Goal: Obtain resource: Obtain resource

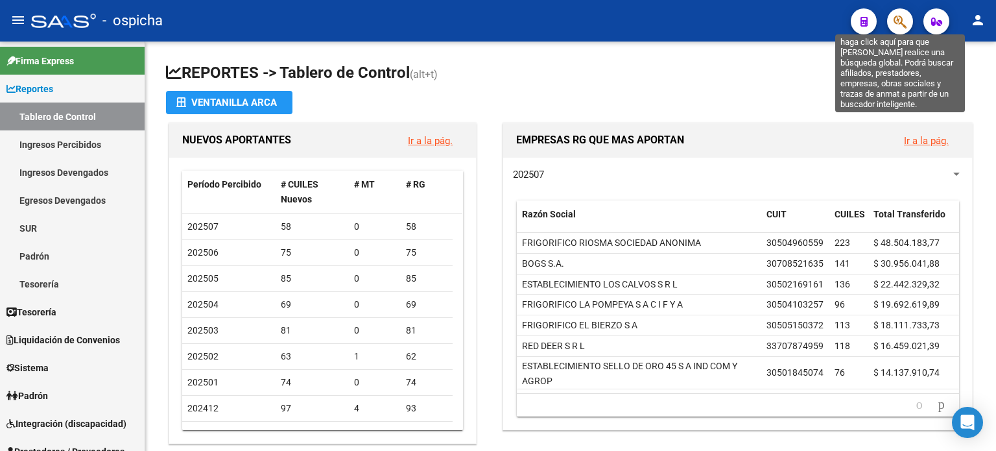
click at [905, 27] on icon "button" at bounding box center [900, 21] width 13 height 15
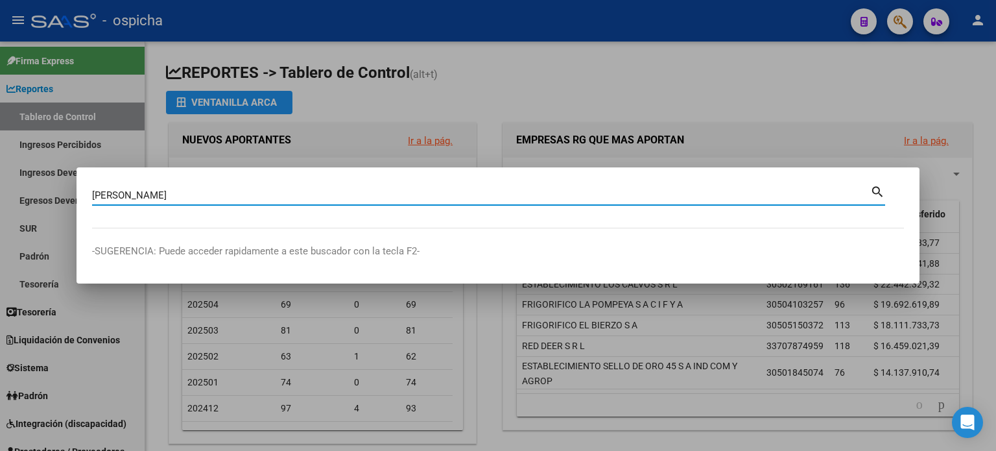
type input "[PERSON_NAME]"
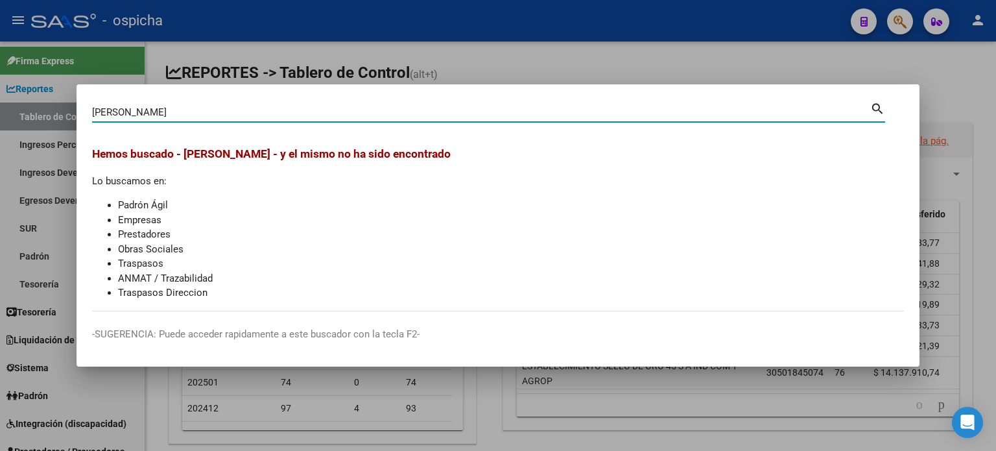
click at [935, 72] on div at bounding box center [498, 225] width 996 height 451
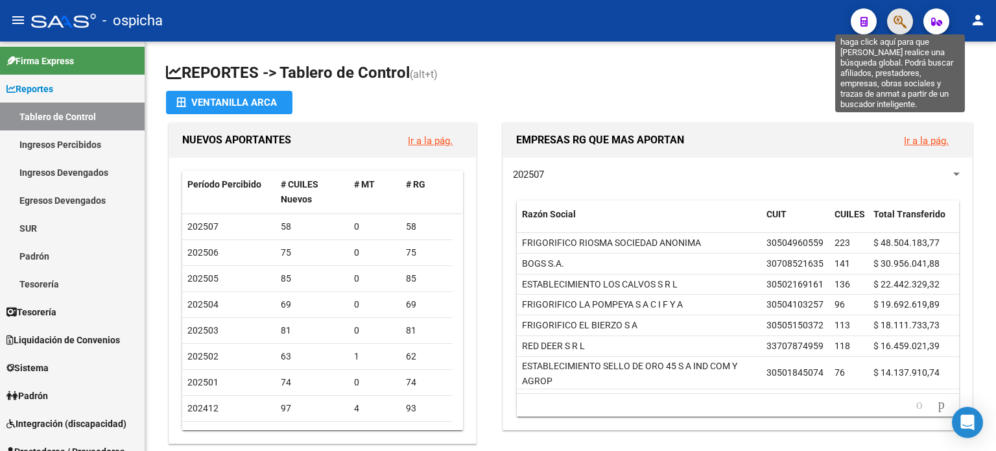
click at [905, 20] on icon "button" at bounding box center [900, 21] width 13 height 15
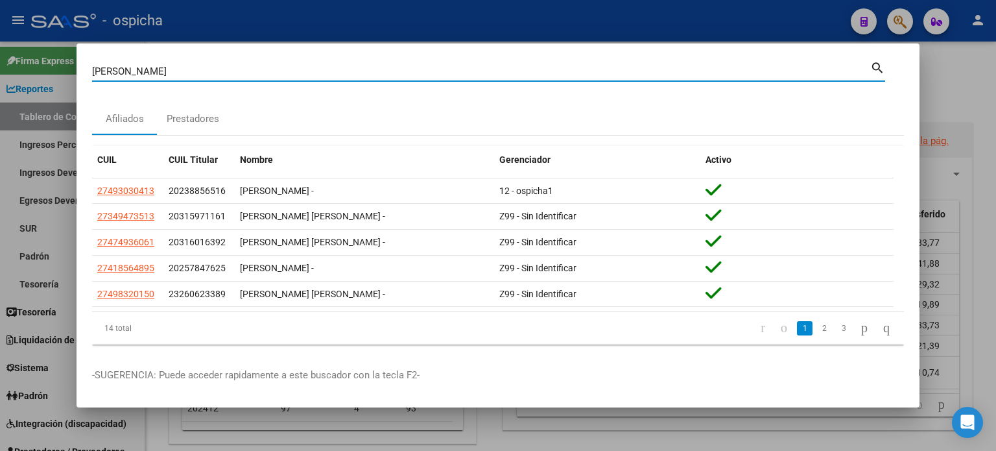
click at [169, 67] on input "[PERSON_NAME]" at bounding box center [481, 72] width 778 height 12
type input "M"
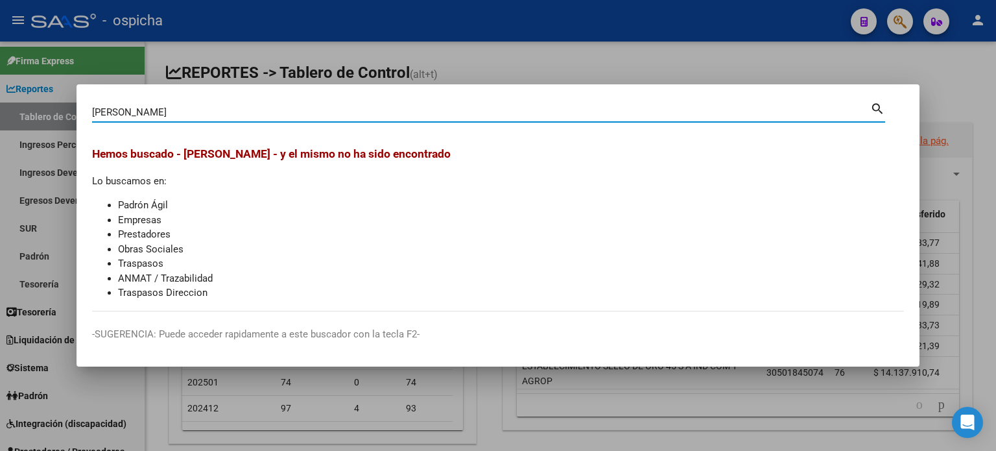
type input "[PERSON_NAME]"
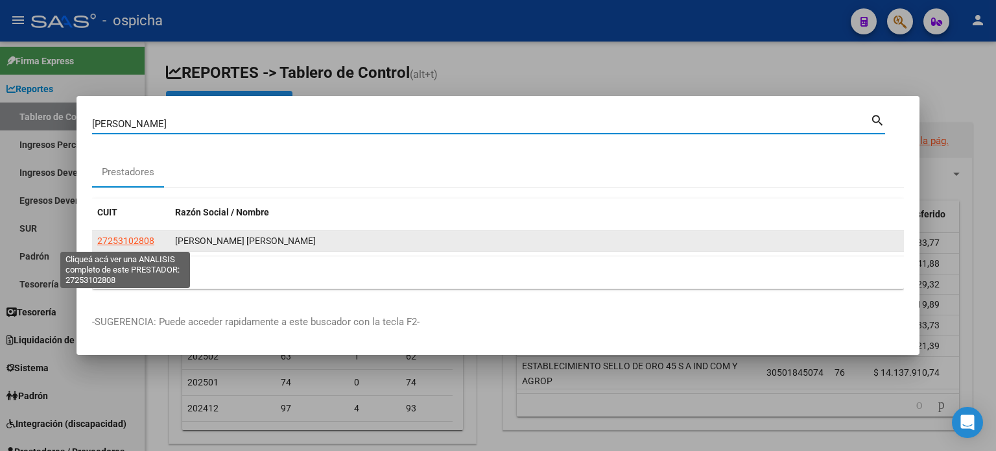
click at [147, 238] on span "27253102808" at bounding box center [125, 240] width 57 height 10
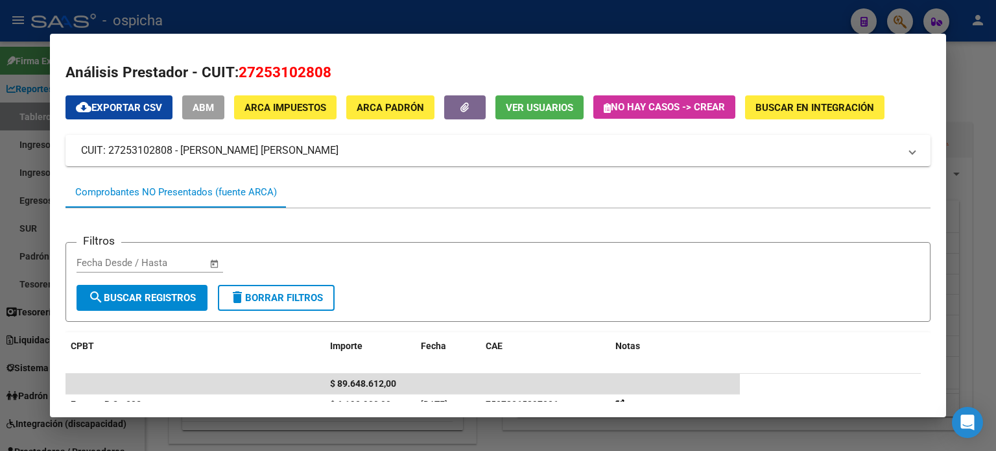
click at [978, 117] on div at bounding box center [498, 225] width 996 height 451
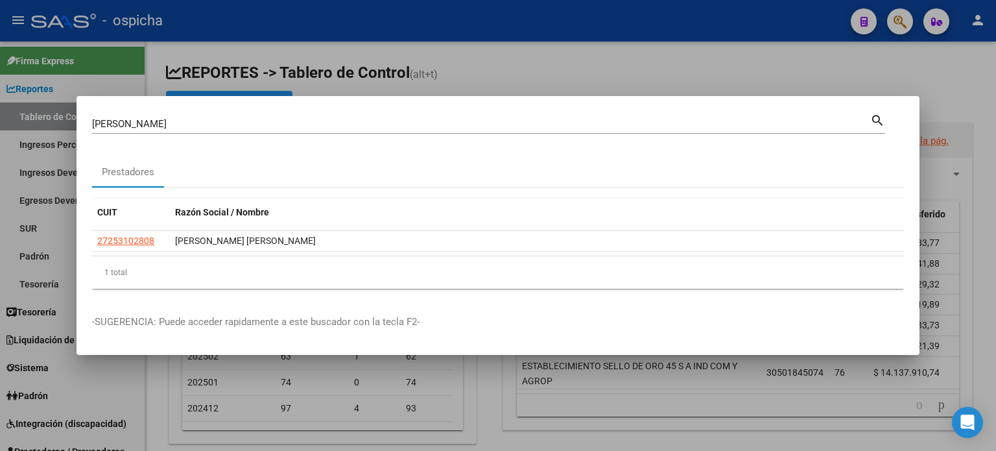
click at [923, 80] on div at bounding box center [498, 225] width 996 height 451
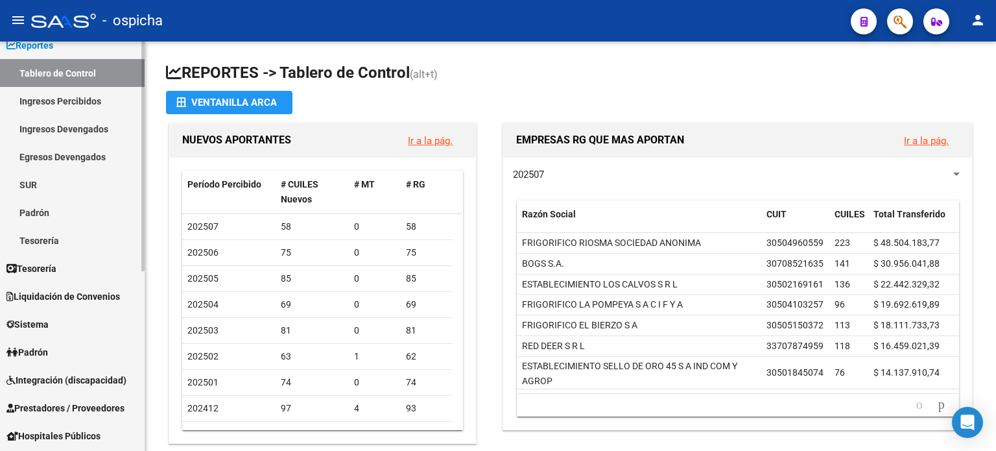
scroll to position [65, 0]
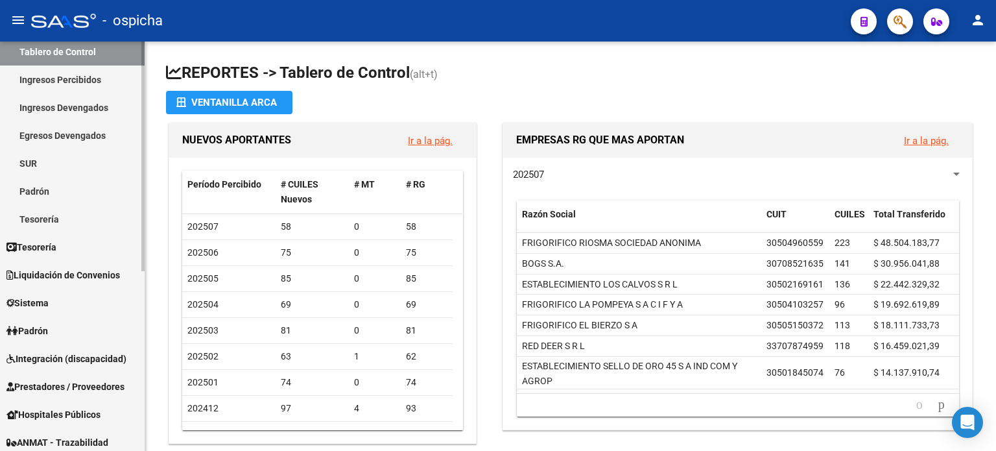
click at [82, 357] on span "Integración (discapacidad)" at bounding box center [66, 359] width 120 height 14
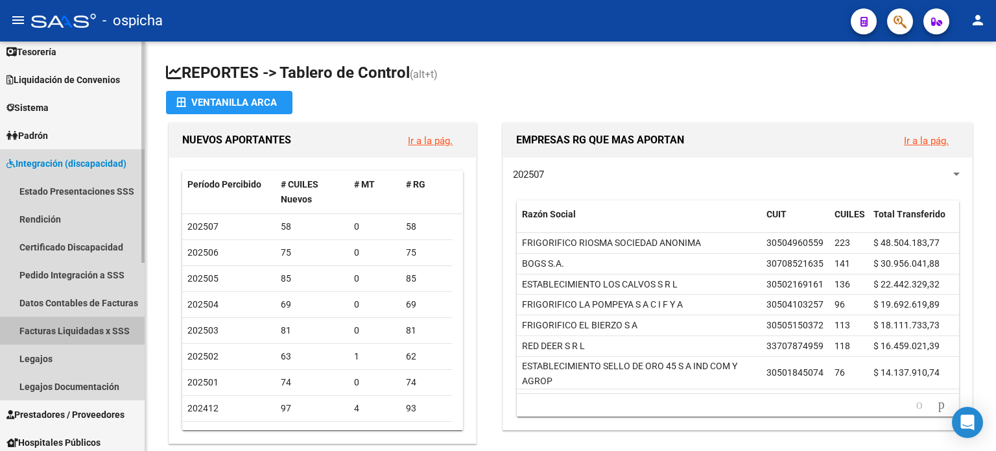
click at [69, 335] on link "Facturas Liquidadas x SSS" at bounding box center [72, 331] width 145 height 28
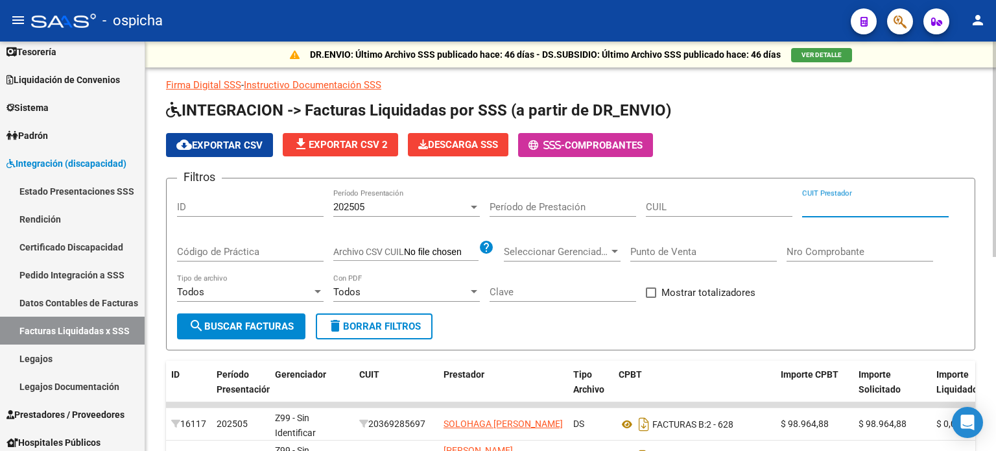
click at [809, 201] on input "CUIT Prestador" at bounding box center [875, 207] width 147 height 12
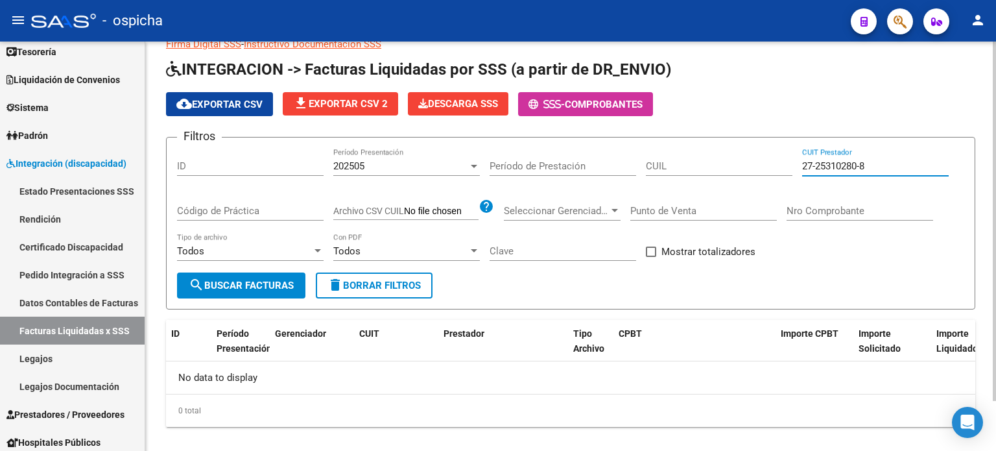
scroll to position [57, 0]
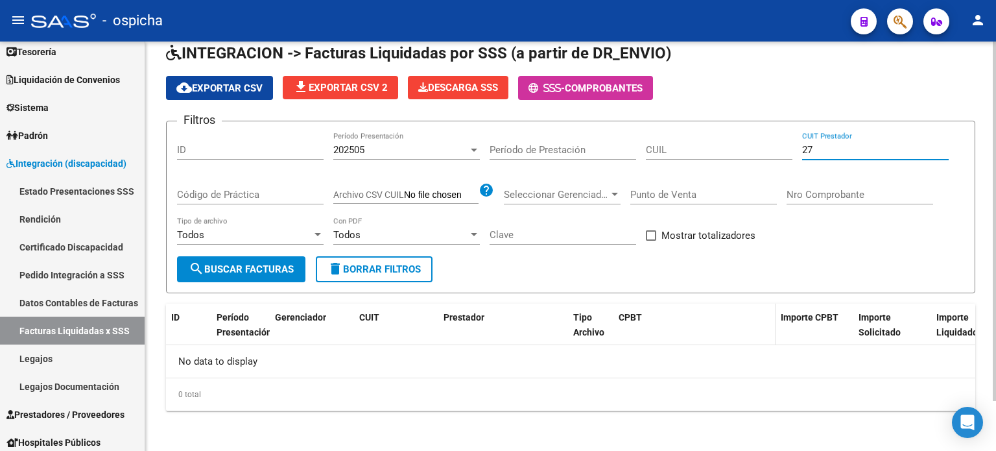
type input "2"
click at [780, 145] on input "CUIL" at bounding box center [719, 150] width 147 height 12
click at [345, 326] on datatable-header-cell "Gerenciador" at bounding box center [312, 332] width 84 height 57
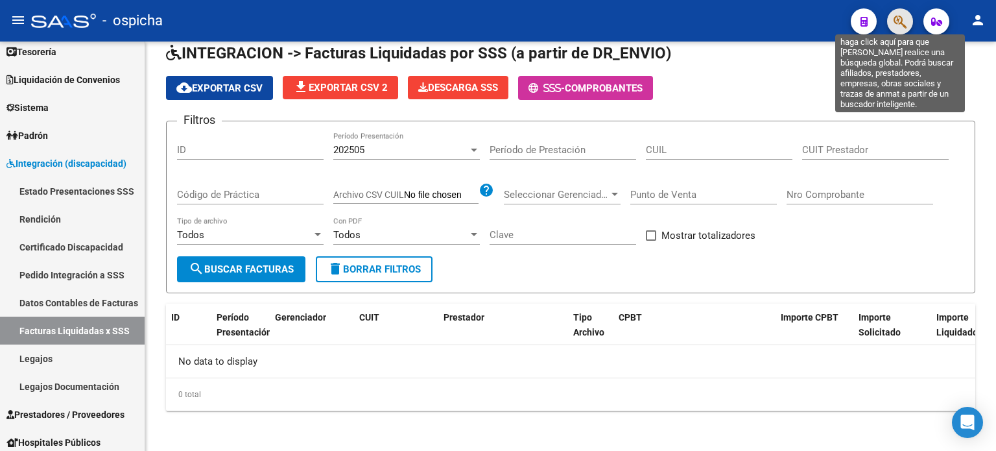
click at [900, 28] on icon "button" at bounding box center [900, 21] width 13 height 15
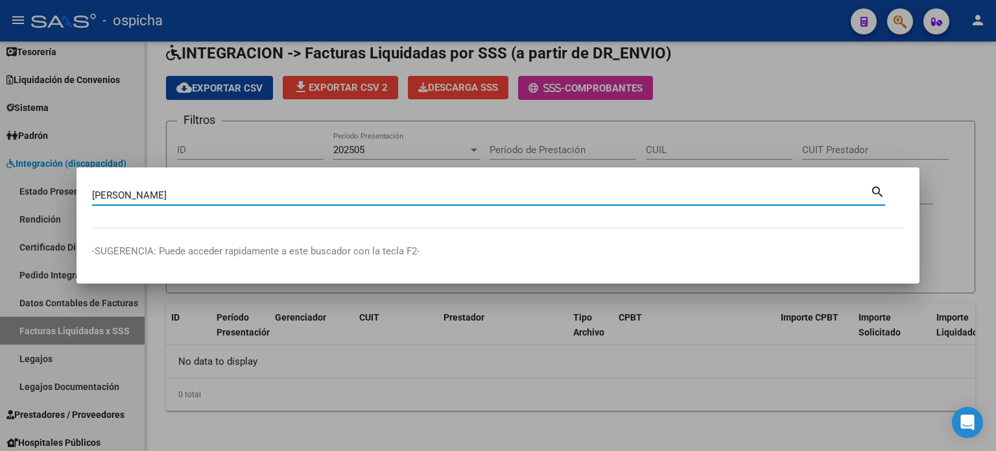
type input "[PERSON_NAME]"
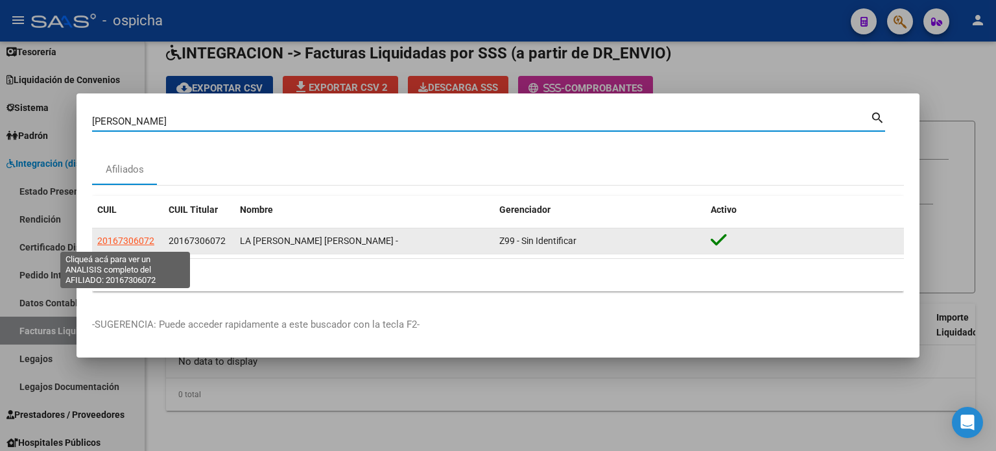
click at [139, 243] on span "20167306072" at bounding box center [125, 240] width 57 height 10
type textarea "20167306072"
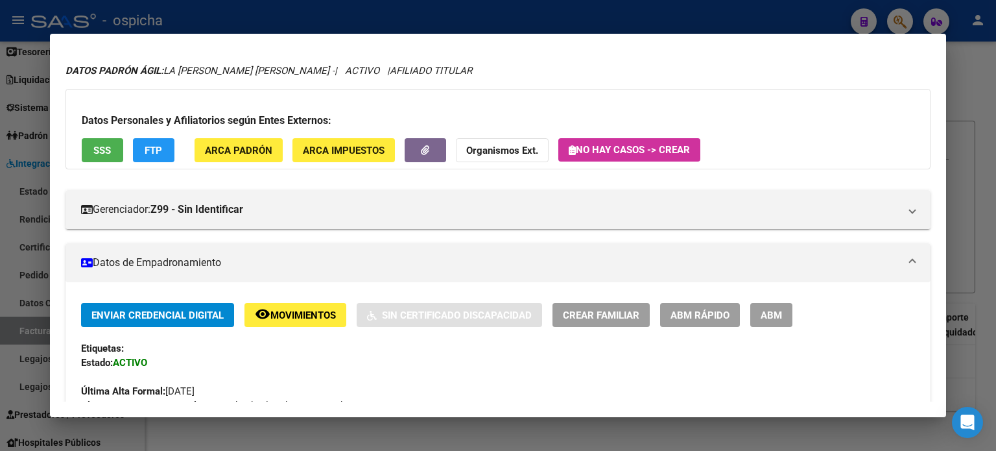
scroll to position [0, 0]
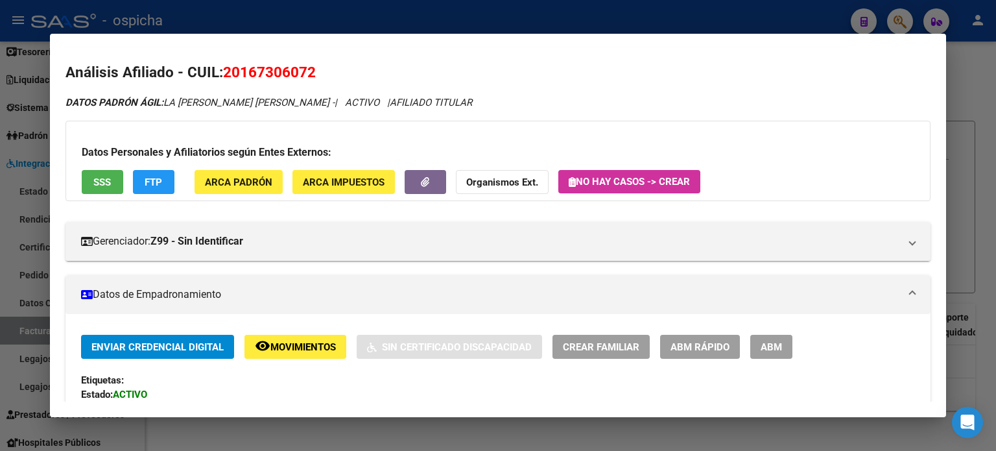
click at [979, 81] on div at bounding box center [498, 225] width 996 height 451
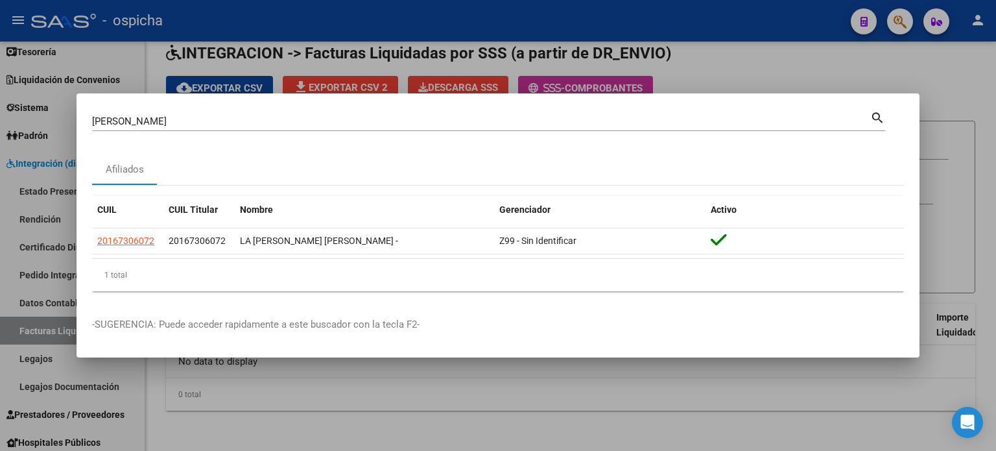
click at [922, 80] on div at bounding box center [498, 225] width 996 height 451
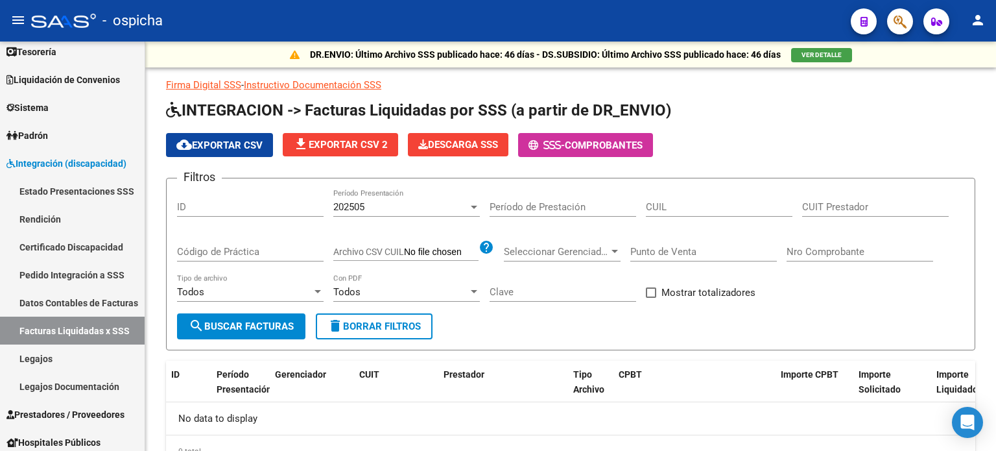
click at [898, 34] on span "button" at bounding box center [900, 21] width 13 height 27
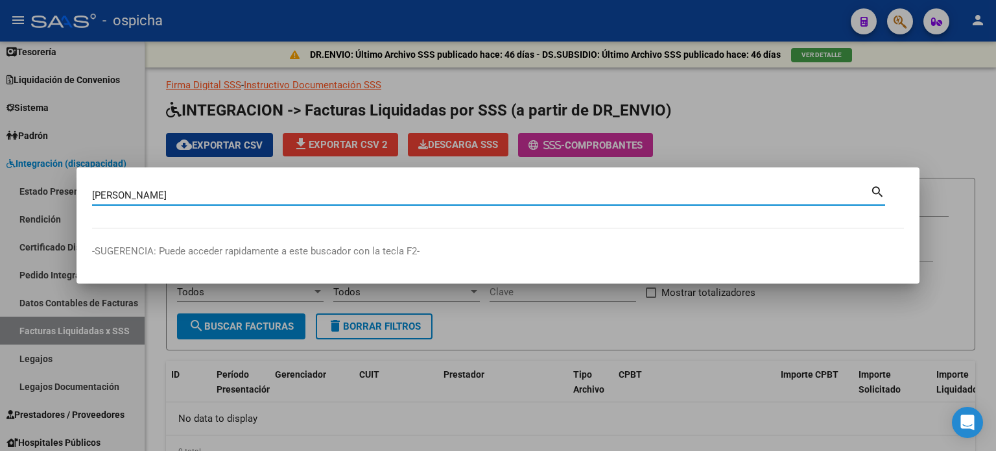
type input "[PERSON_NAME]"
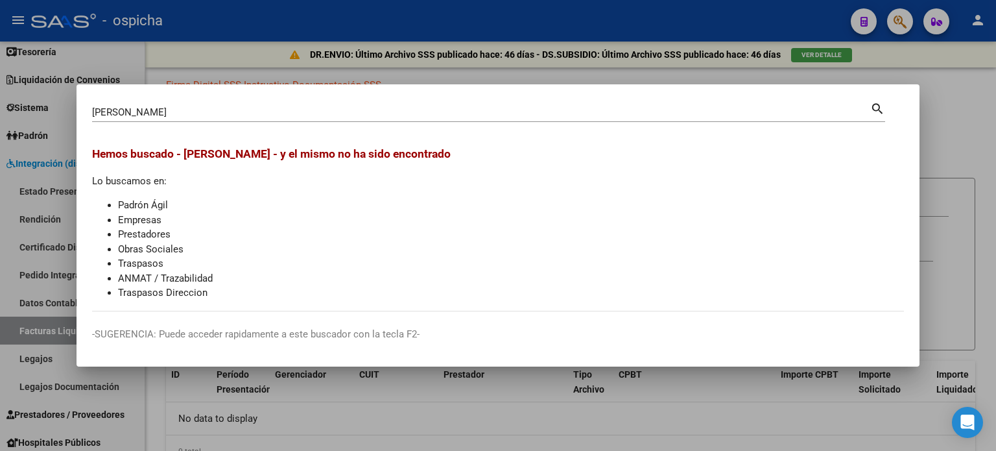
click at [989, 80] on div at bounding box center [498, 225] width 996 height 451
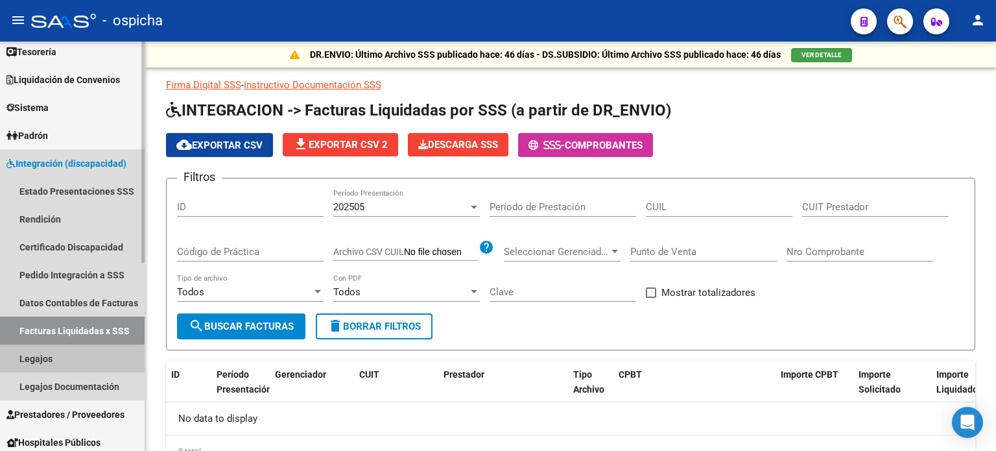
click at [54, 361] on link "Legajos" at bounding box center [72, 358] width 145 height 28
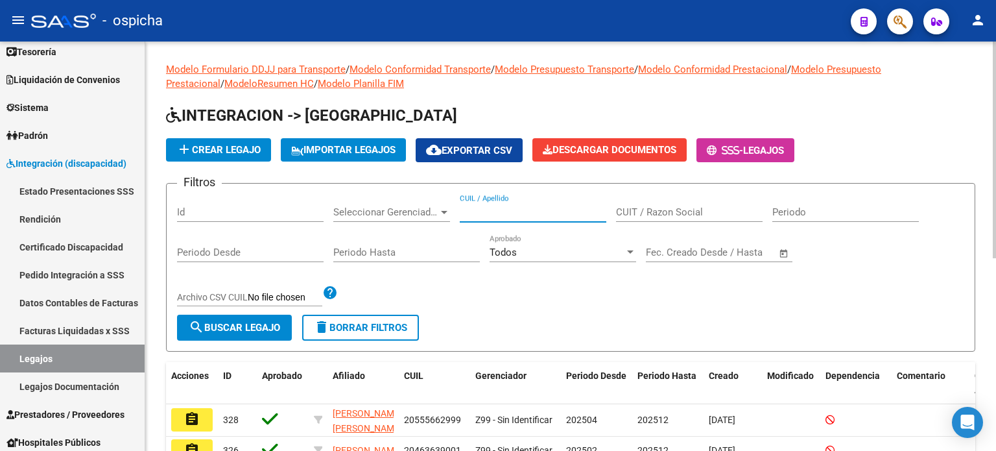
click at [518, 210] on input "CUIL / Apellido" at bounding box center [533, 212] width 147 height 12
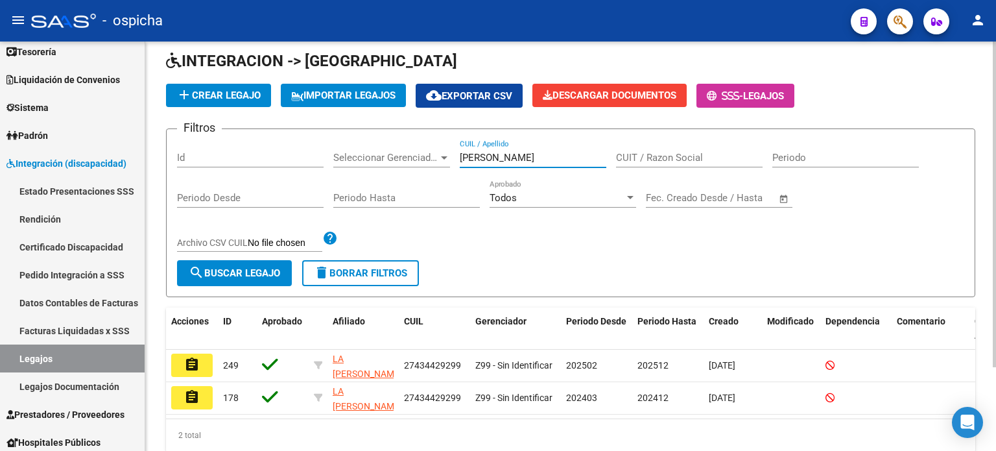
scroll to position [104, 0]
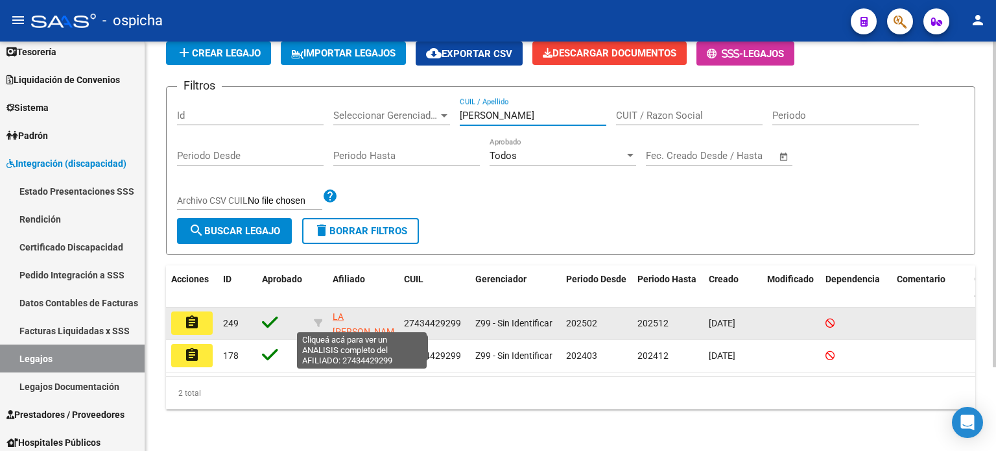
type input "[PERSON_NAME]"
click at [372, 321] on span "LA [PERSON_NAME]" at bounding box center [367, 323] width 69 height 25
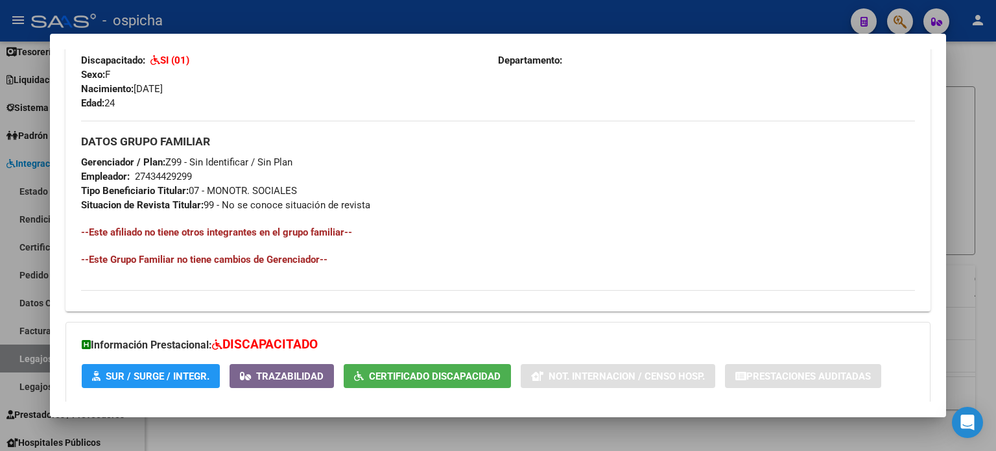
scroll to position [594, 0]
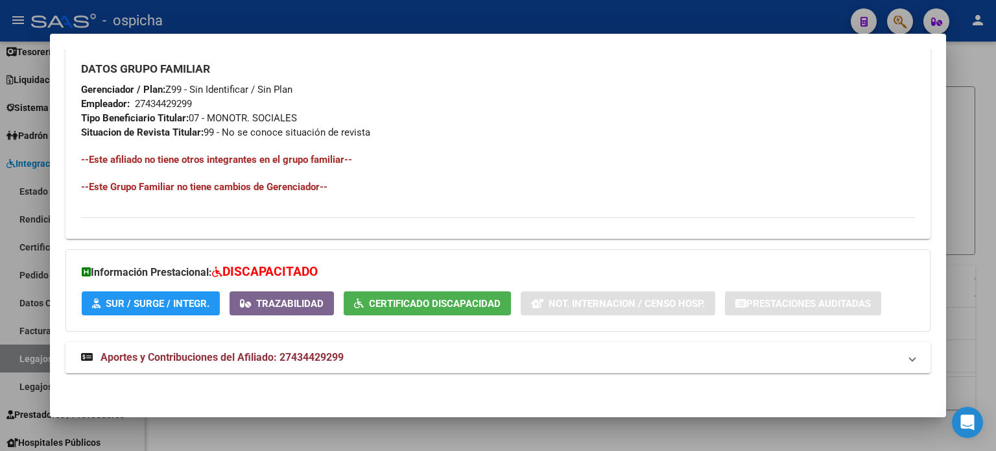
drag, startPoint x: 77, startPoint y: 212, endPoint x: 494, endPoint y: 158, distance: 421.2
copy div "DATOS DEL AFILIADO Apellido: [PERSON_NAME] LA CUIL: 27434429299 Documento: DU -…"
click at [841, 190] on h4 "--Este Grupo Familiar no tiene cambios de Gerenciador--" at bounding box center [498, 187] width 834 height 14
click at [965, 58] on div at bounding box center [498, 225] width 996 height 451
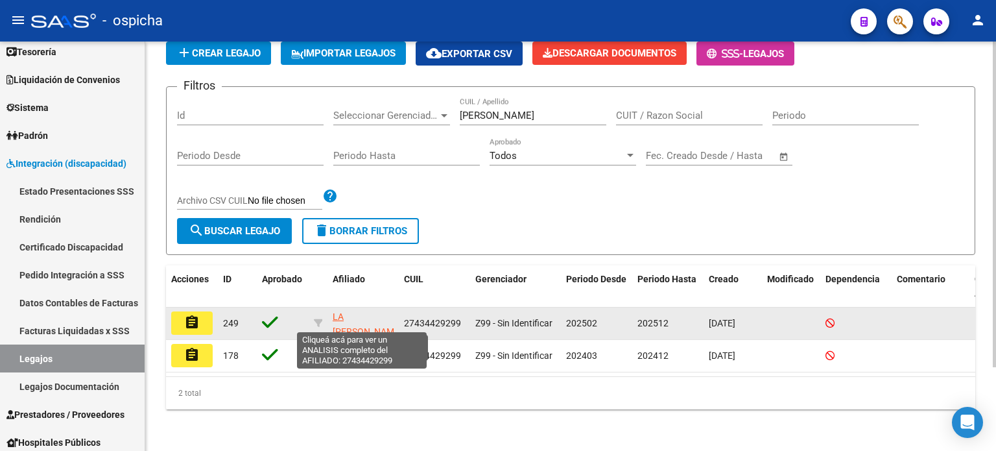
click at [343, 320] on span "LA [PERSON_NAME]" at bounding box center [367, 323] width 69 height 25
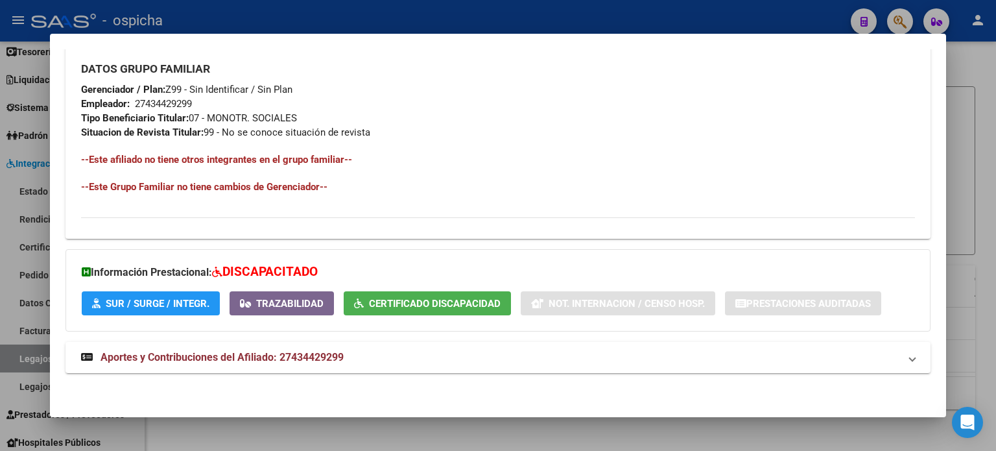
scroll to position [75, 0]
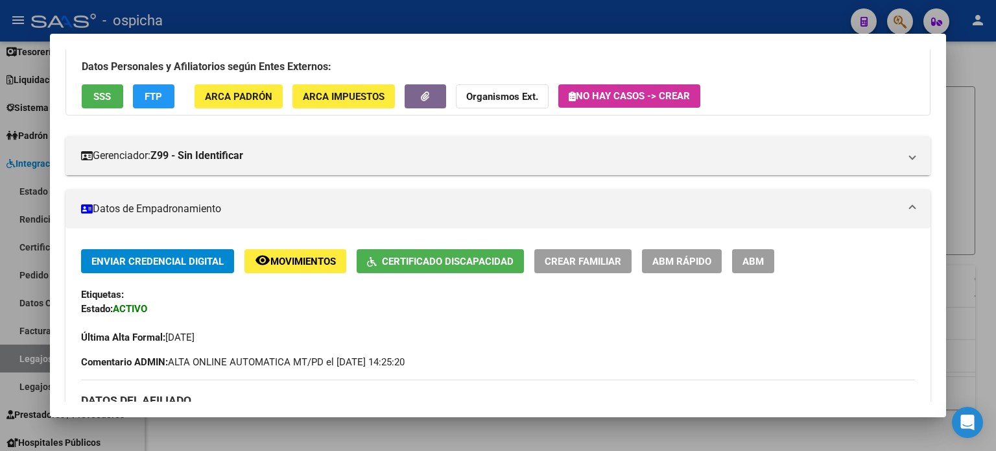
click at [961, 56] on div at bounding box center [498, 225] width 996 height 451
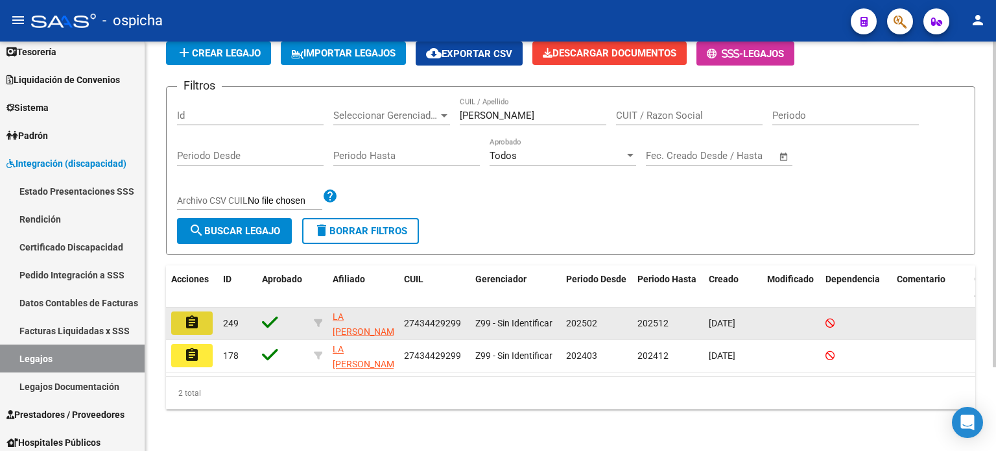
click at [189, 315] on mat-icon "assignment" at bounding box center [192, 323] width 16 height 16
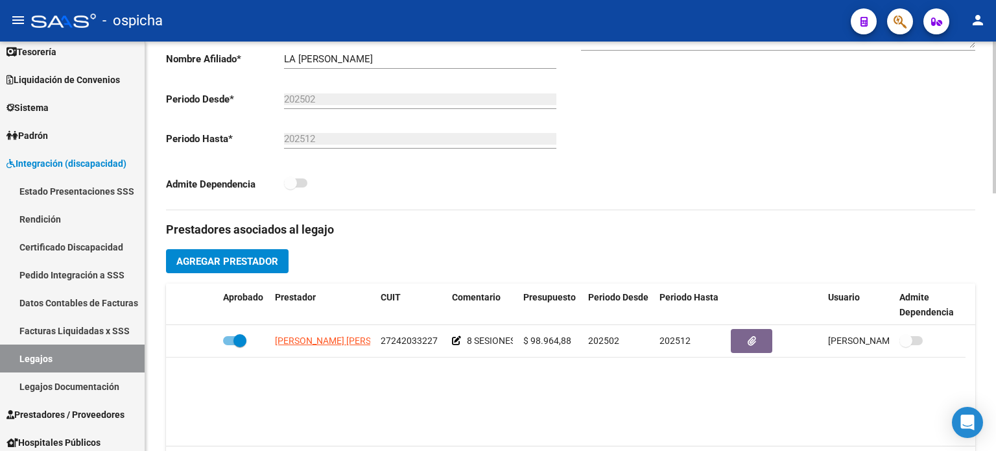
scroll to position [324, 0]
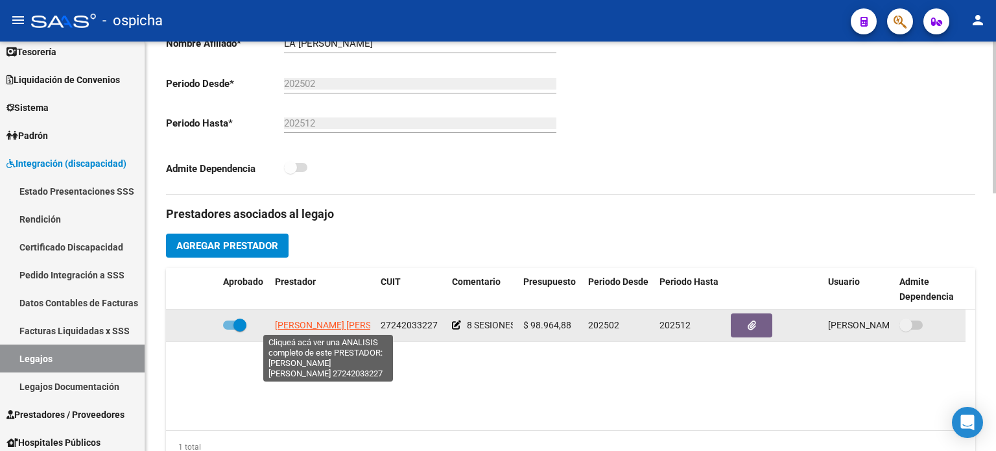
click at [304, 329] on span "[PERSON_NAME] [PERSON_NAME]" at bounding box center [345, 325] width 141 height 10
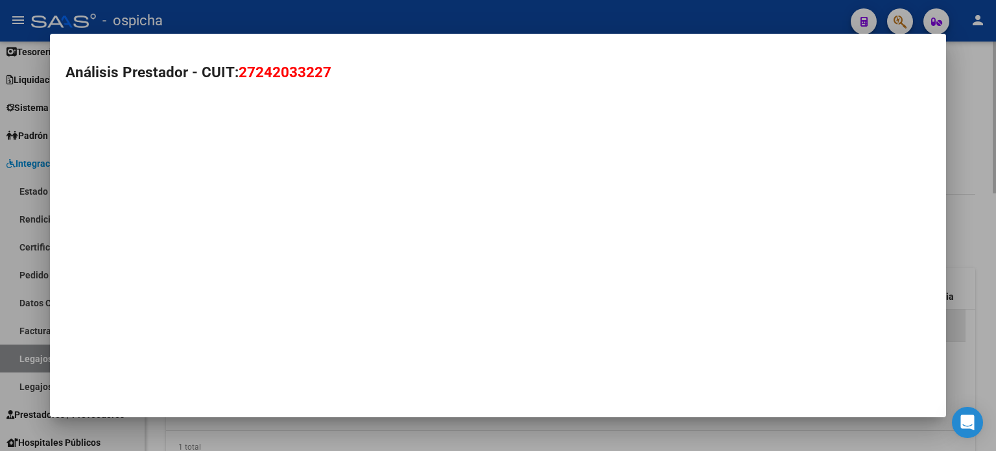
type textarea "27242033227"
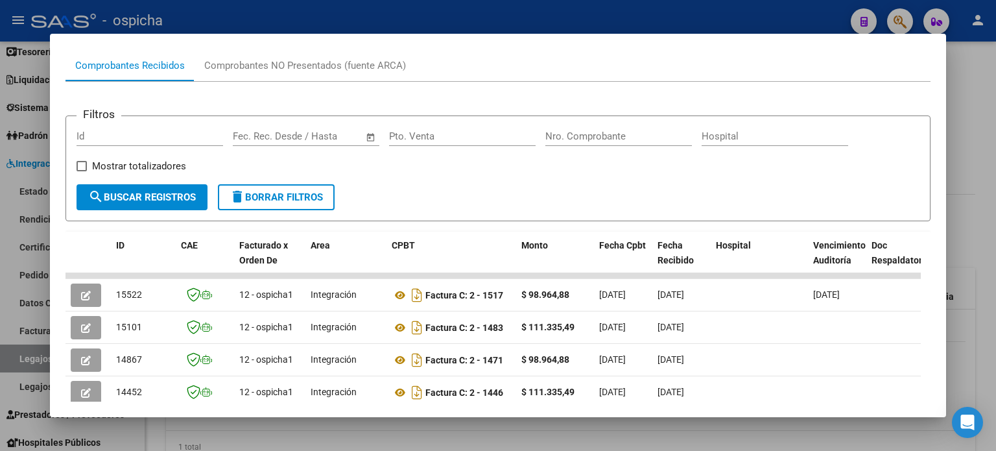
scroll to position [253, 0]
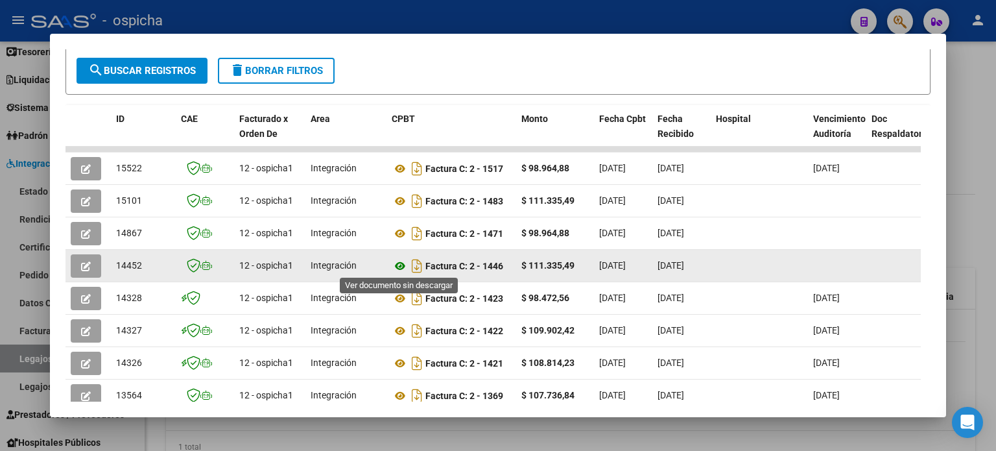
click at [400, 267] on icon at bounding box center [400, 266] width 17 height 16
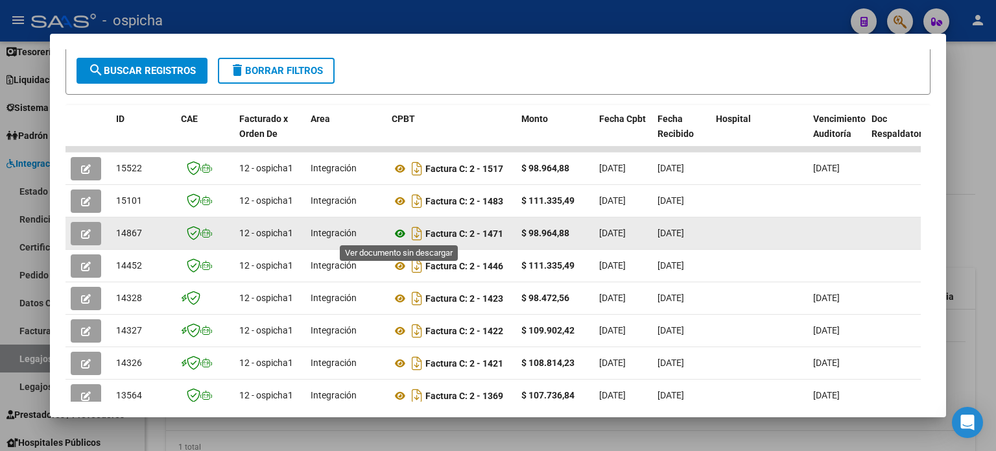
click at [404, 233] on icon at bounding box center [400, 234] width 17 height 16
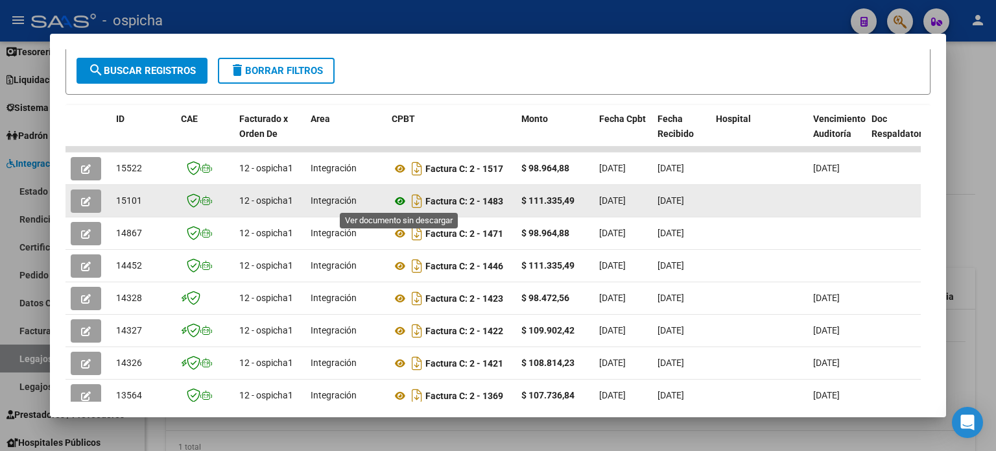
click at [403, 204] on icon at bounding box center [400, 201] width 17 height 16
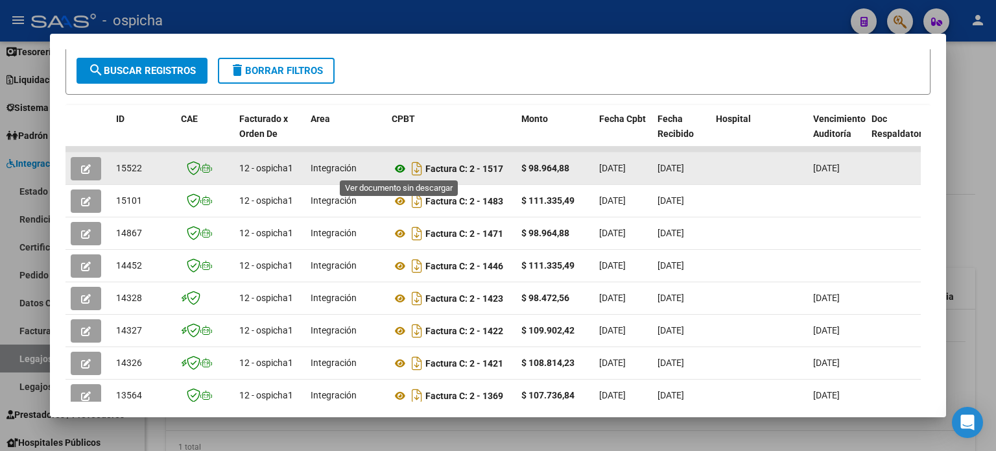
click at [397, 169] on icon at bounding box center [400, 169] width 17 height 16
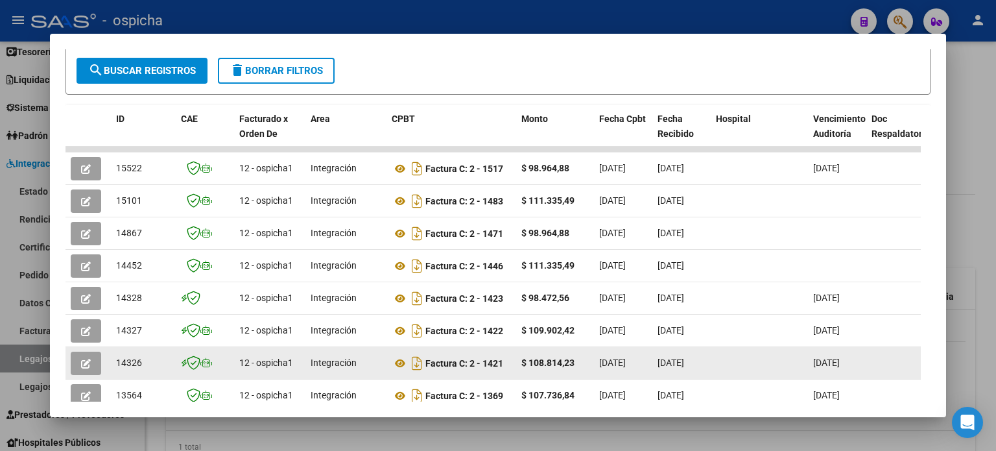
scroll to position [0, 0]
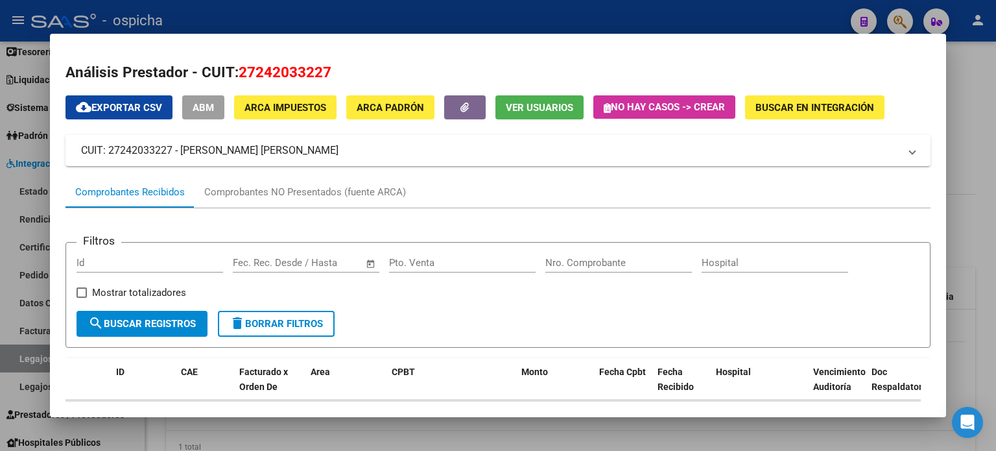
click at [979, 79] on div at bounding box center [498, 225] width 996 height 451
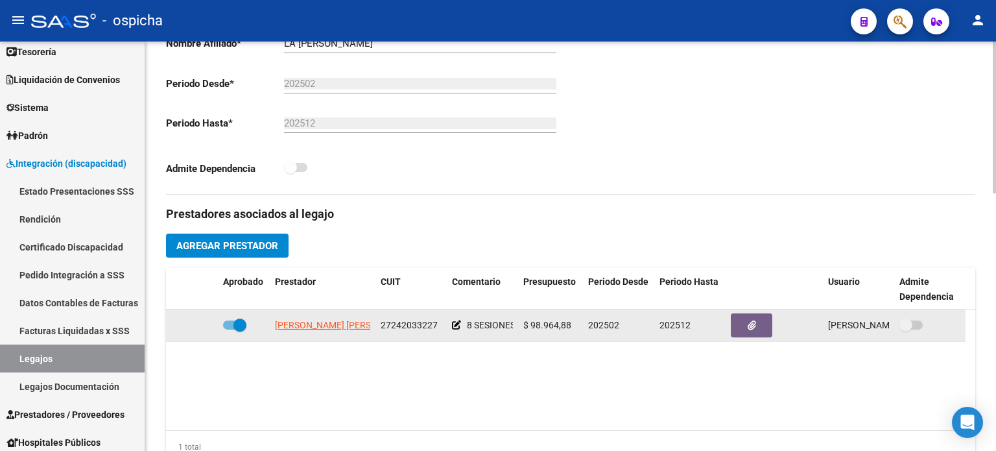
click at [361, 330] on app-link-go-to "[PERSON_NAME] [PERSON_NAME]" at bounding box center [345, 325] width 141 height 15
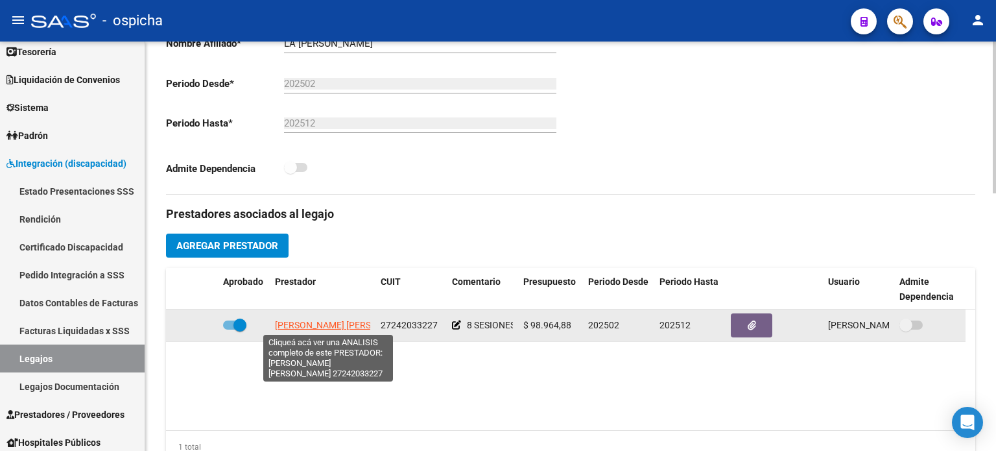
click at [309, 325] on span "[PERSON_NAME] [PERSON_NAME]" at bounding box center [345, 325] width 141 height 10
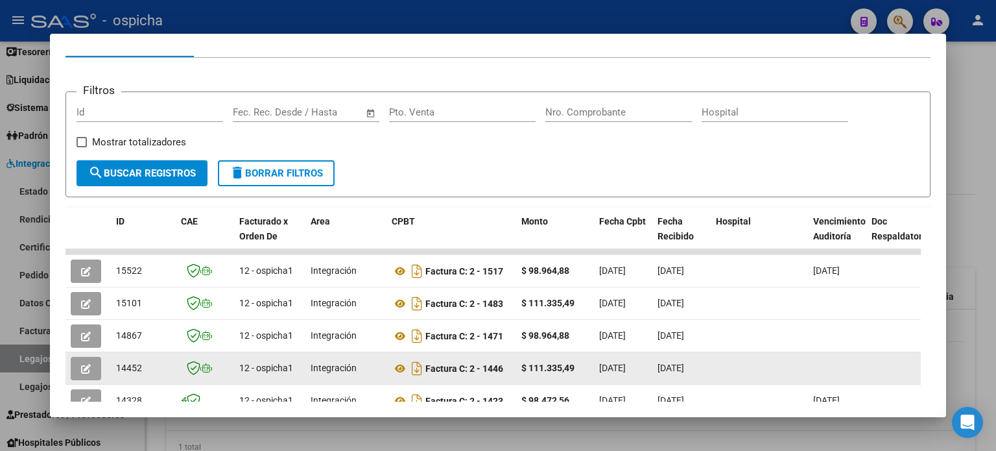
scroll to position [217, 0]
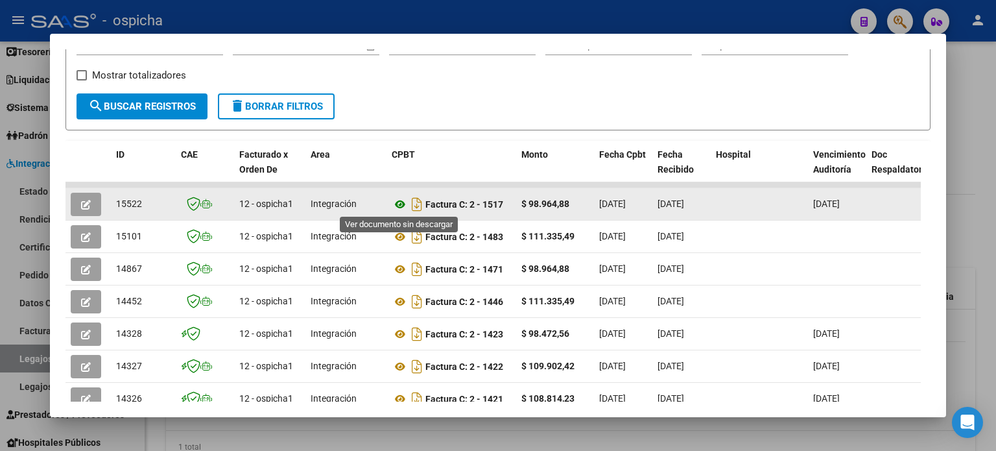
click at [397, 206] on icon at bounding box center [400, 205] width 17 height 16
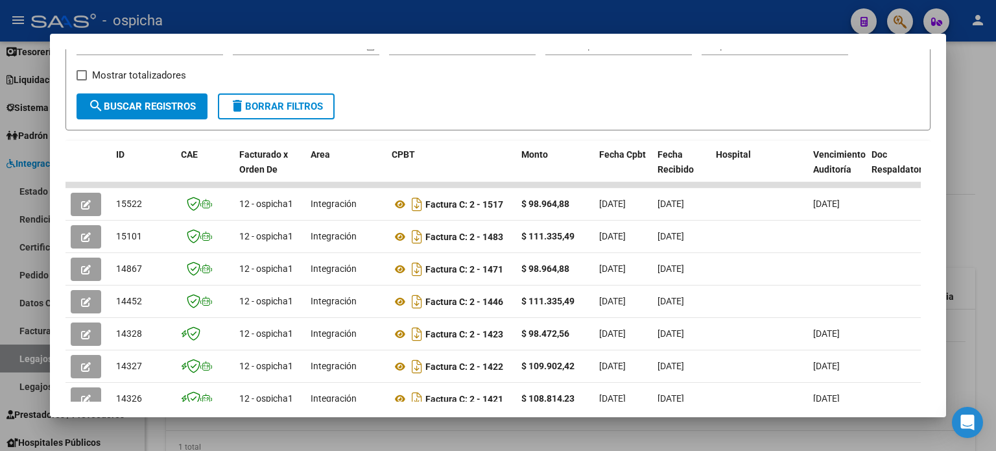
click at [987, 98] on div at bounding box center [498, 225] width 996 height 451
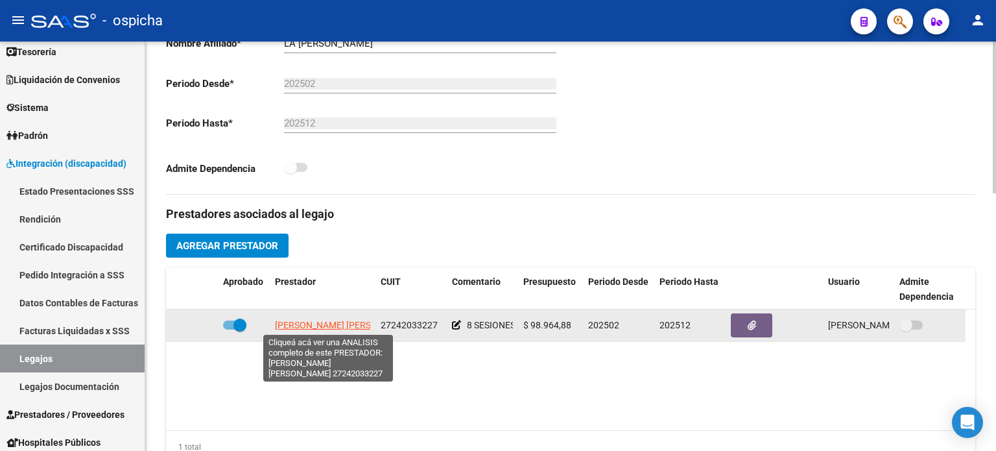
click at [292, 324] on span "[PERSON_NAME] [PERSON_NAME]" at bounding box center [345, 325] width 141 height 10
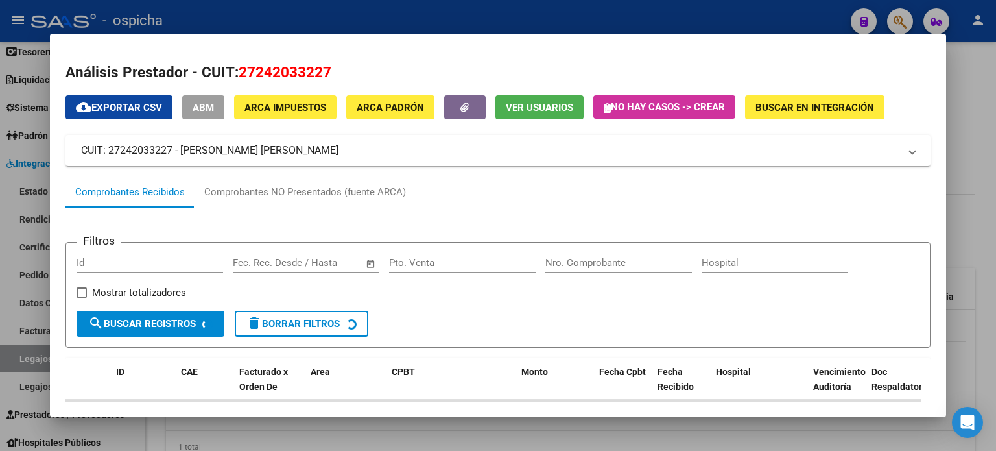
scroll to position [88, 0]
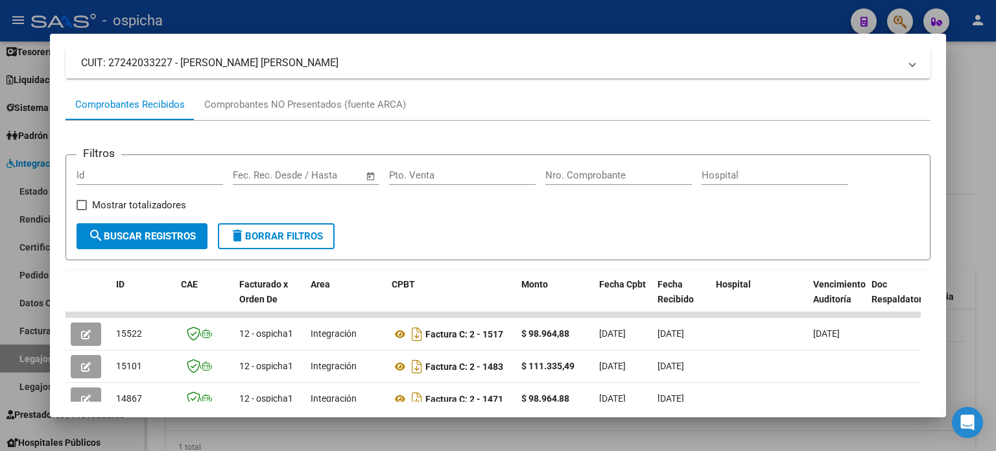
click at [994, 75] on div at bounding box center [498, 225] width 996 height 451
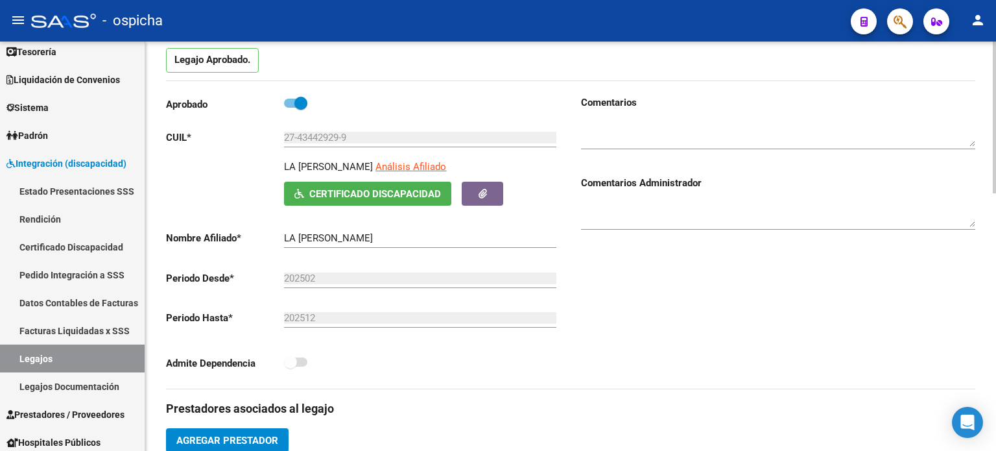
scroll to position [324, 0]
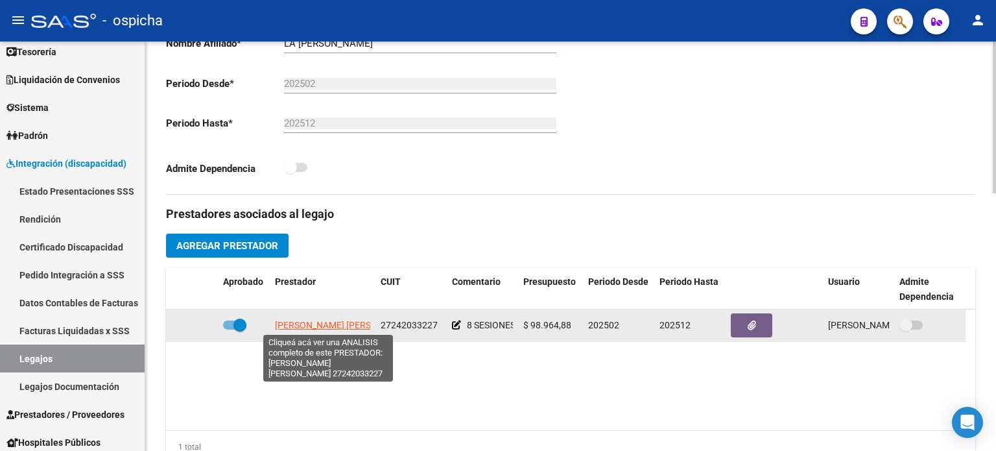
click at [336, 322] on span "[PERSON_NAME] [PERSON_NAME]" at bounding box center [345, 325] width 141 height 10
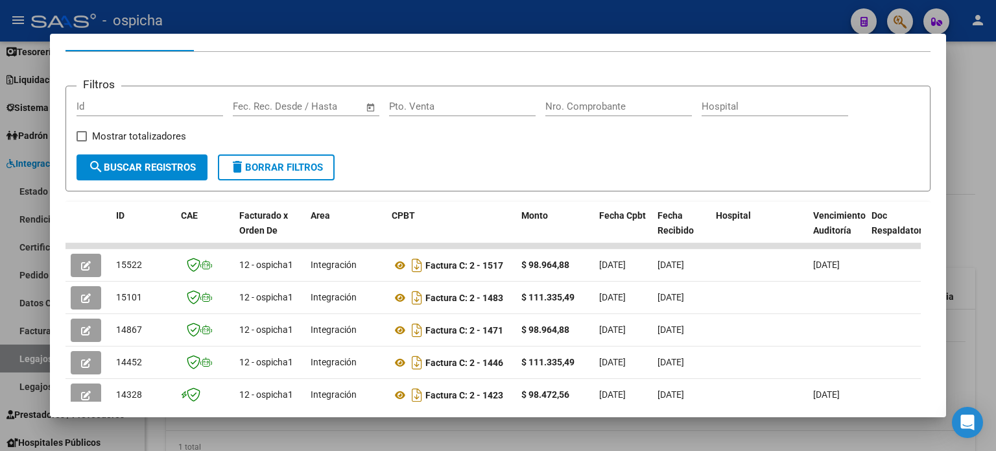
scroll to position [204, 0]
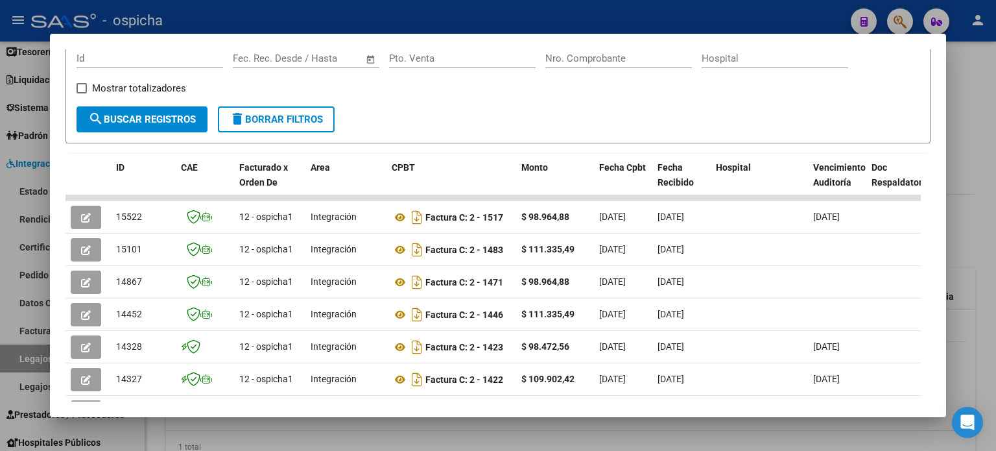
click at [989, 65] on div at bounding box center [498, 225] width 996 height 451
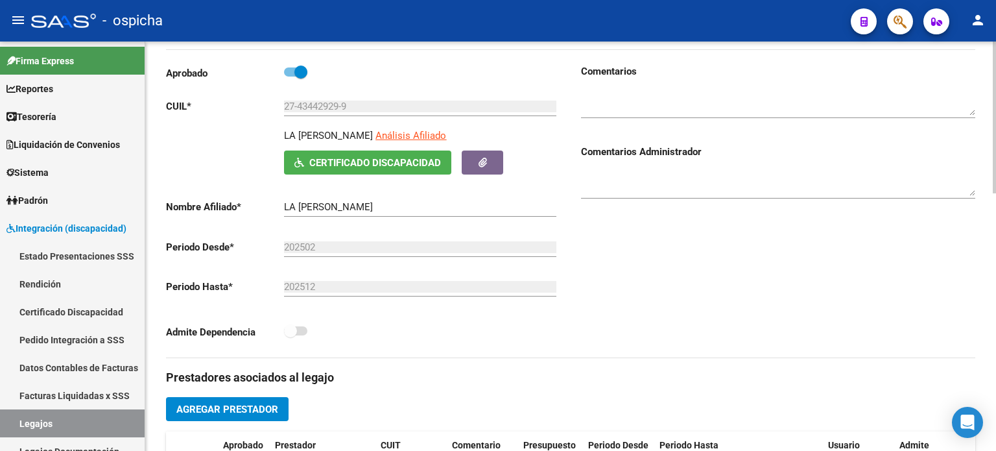
scroll to position [324, 0]
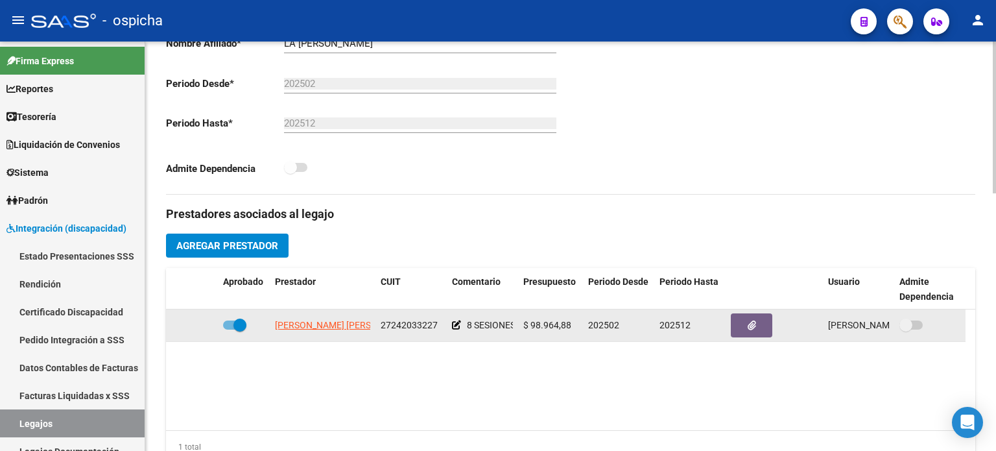
click at [356, 331] on app-link-go-to "[PERSON_NAME] [PERSON_NAME]" at bounding box center [345, 325] width 141 height 15
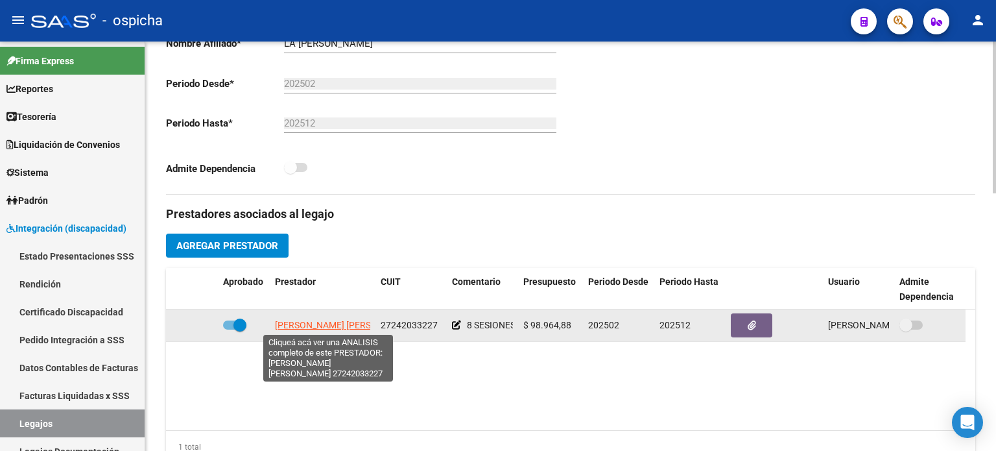
click at [359, 322] on span "[PERSON_NAME] [PERSON_NAME]" at bounding box center [345, 325] width 141 height 10
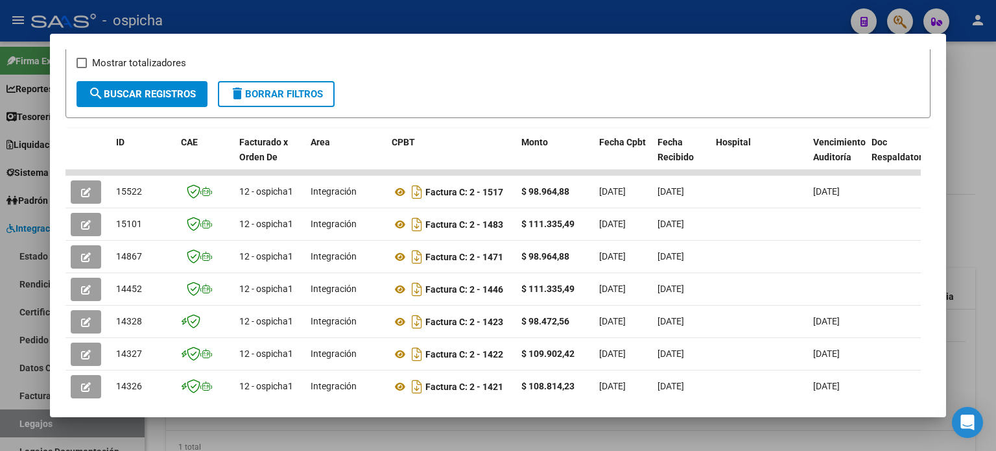
scroll to position [253, 0]
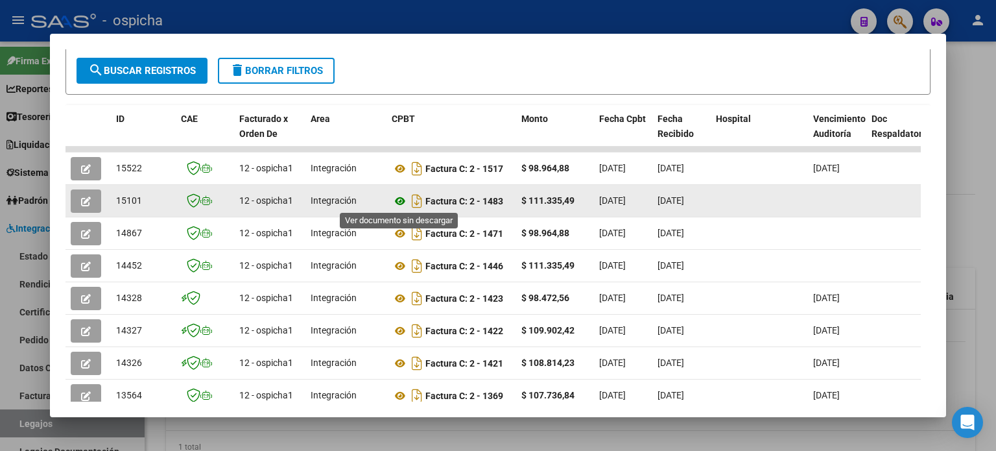
click at [400, 200] on icon at bounding box center [400, 201] width 17 height 16
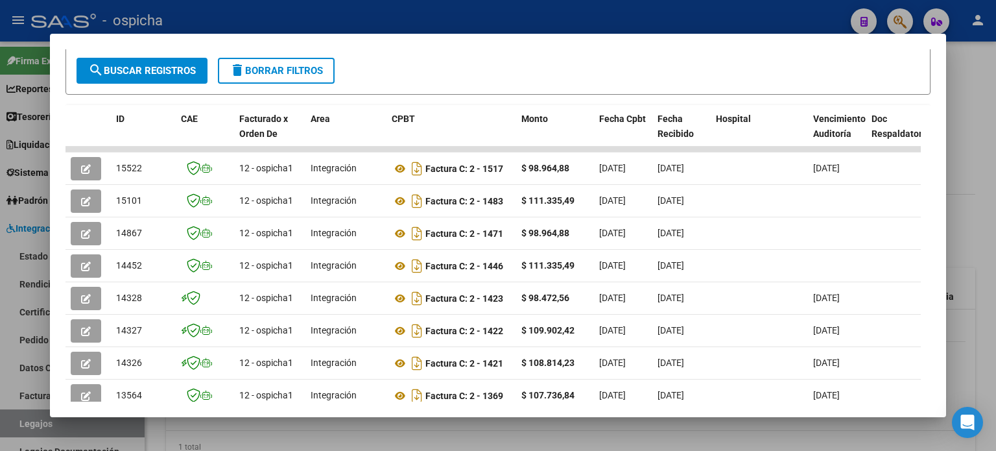
click at [963, 66] on div at bounding box center [498, 225] width 996 height 451
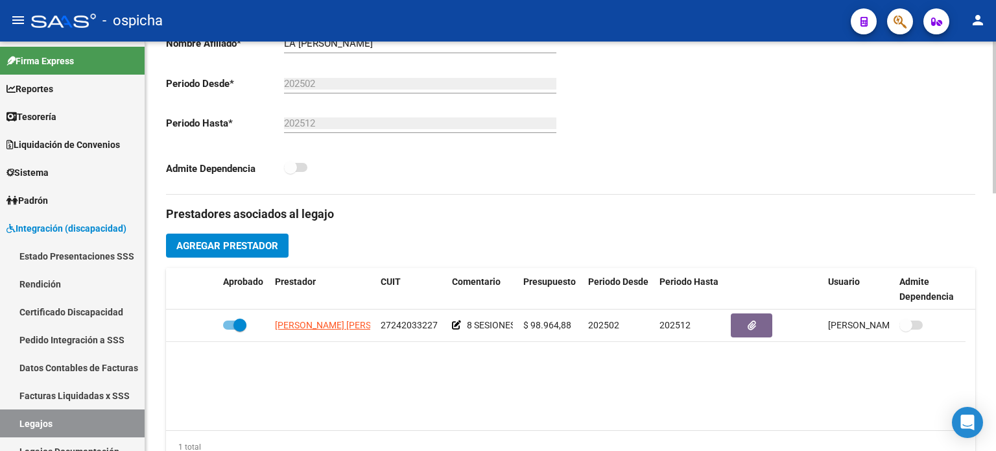
scroll to position [65, 0]
